Goal: Information Seeking & Learning: Learn about a topic

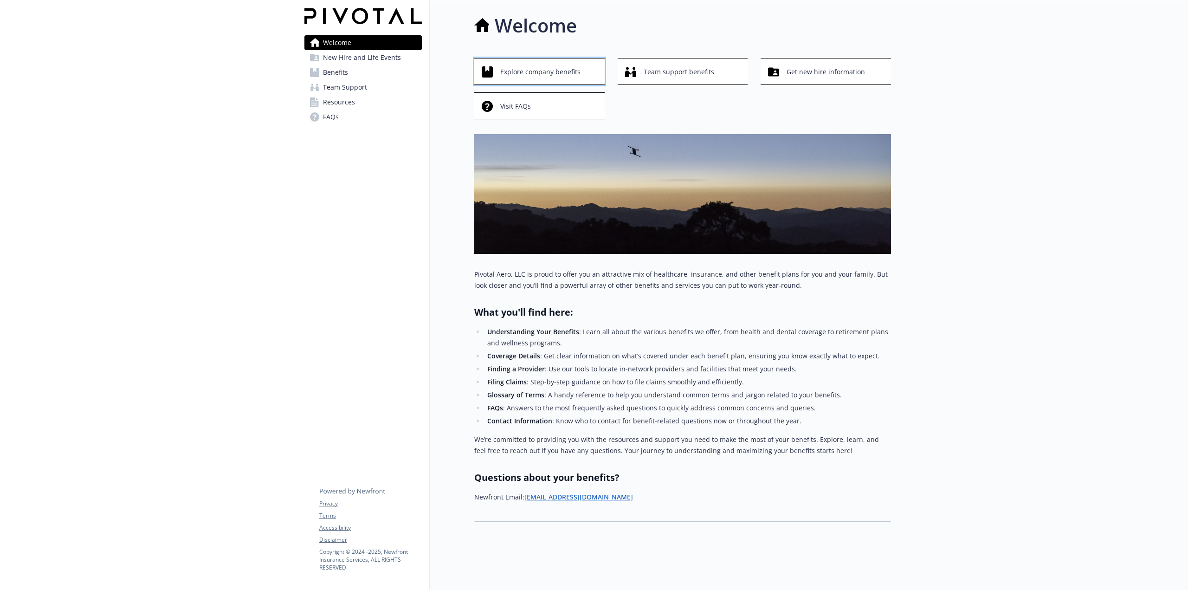
click at [563, 72] on span "Explore company benefits" at bounding box center [540, 72] width 80 height 18
